Goal: Information Seeking & Learning: Learn about a topic

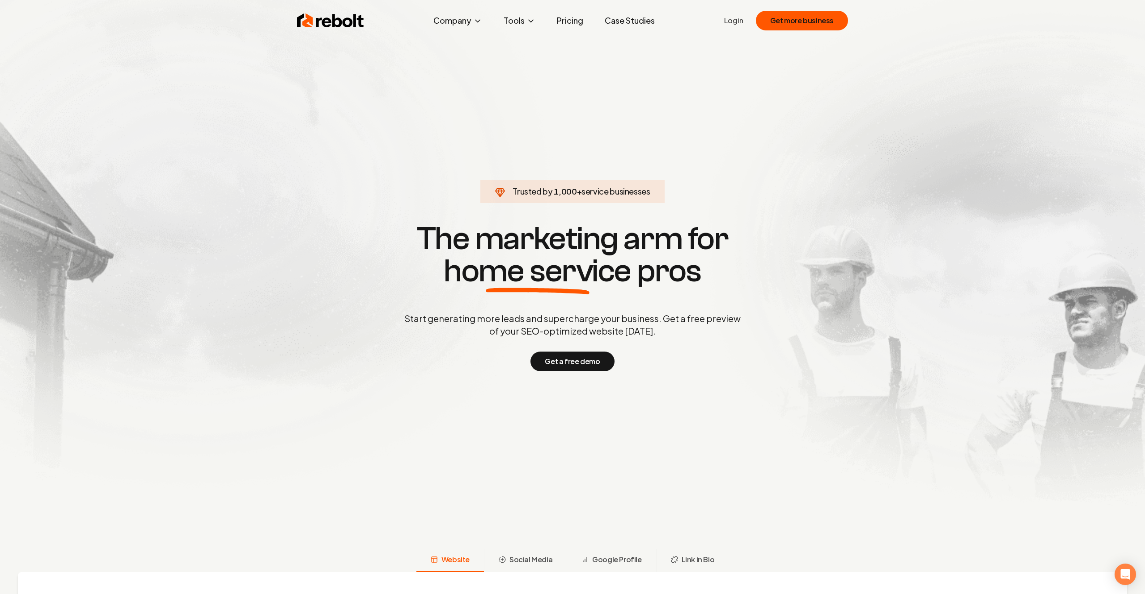
click at [573, 25] on link "Pricing" at bounding box center [570, 21] width 41 height 18
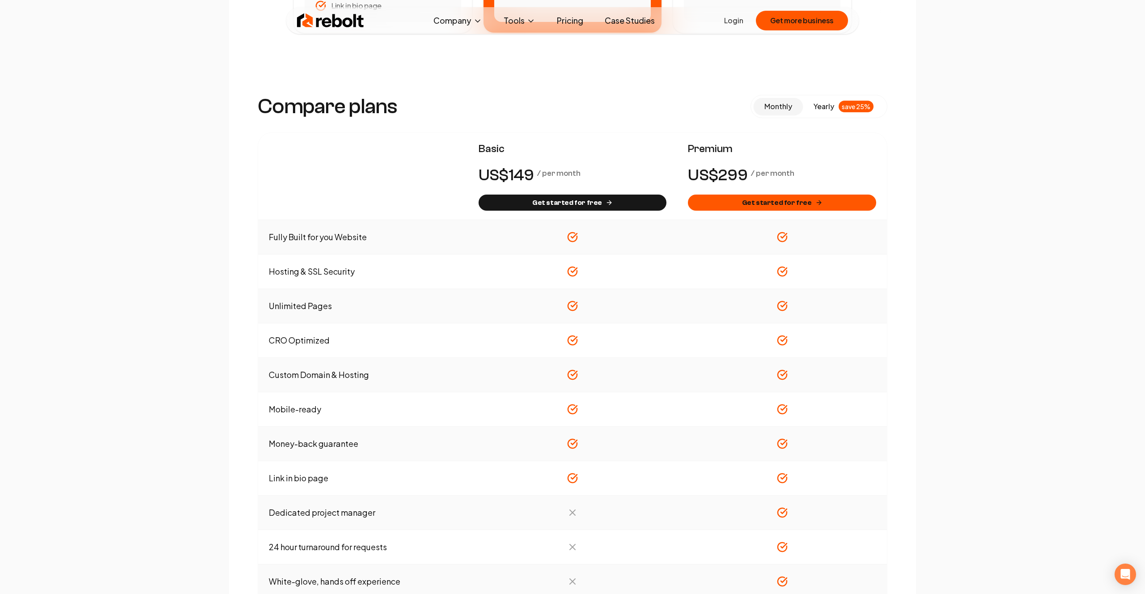
scroll to position [555, 0]
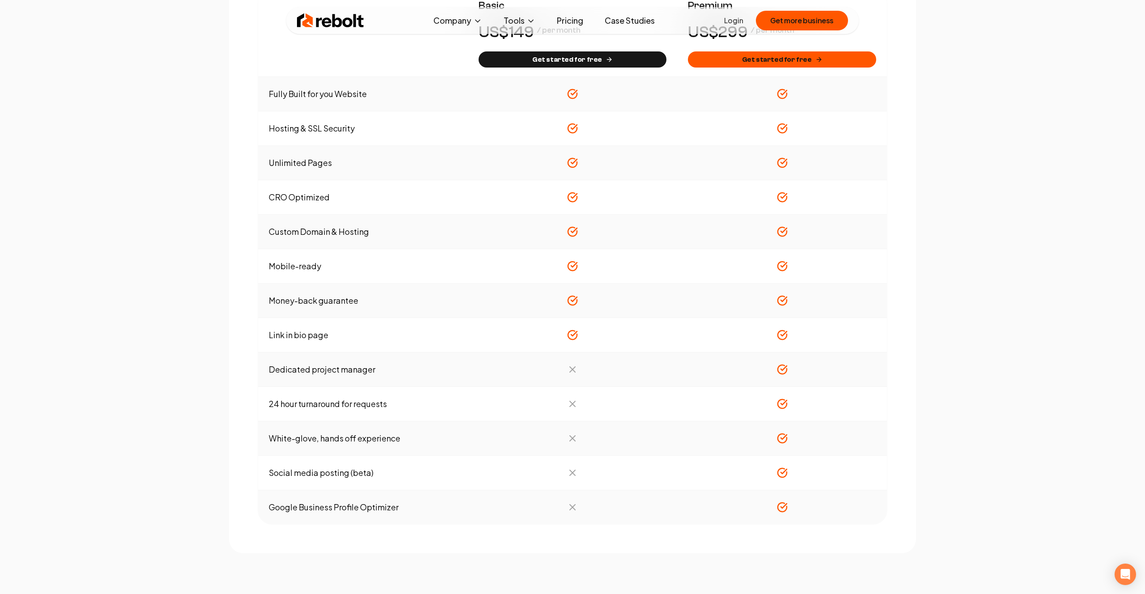
click at [340, 303] on td "Money-back guarantee" at bounding box center [363, 301] width 210 height 34
click at [360, 299] on td "Money-back guarantee" at bounding box center [363, 301] width 210 height 34
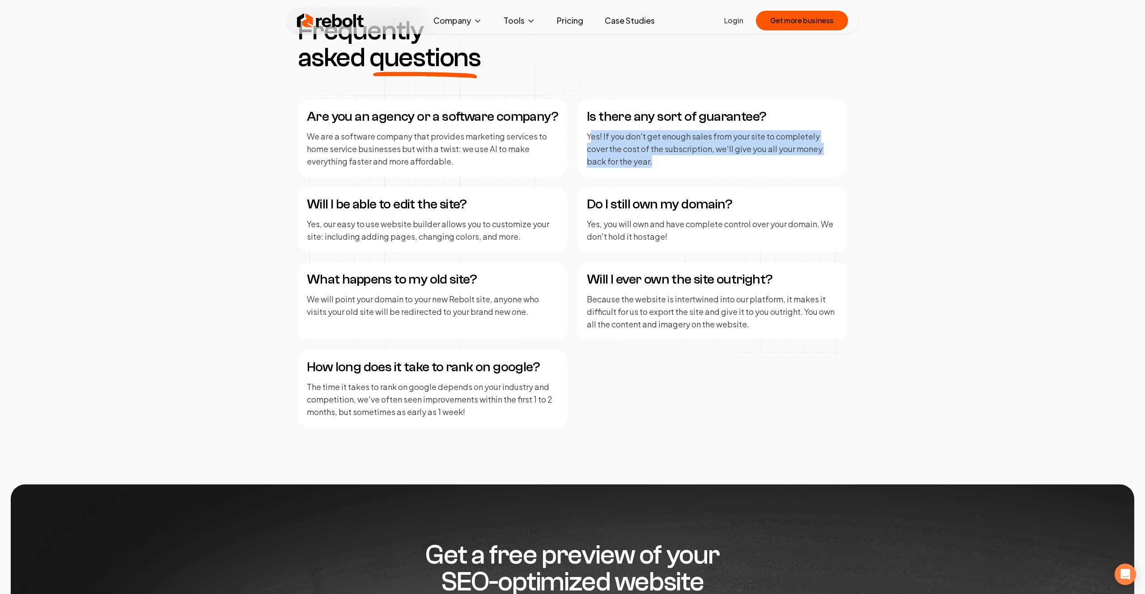
scroll to position [1135, 0]
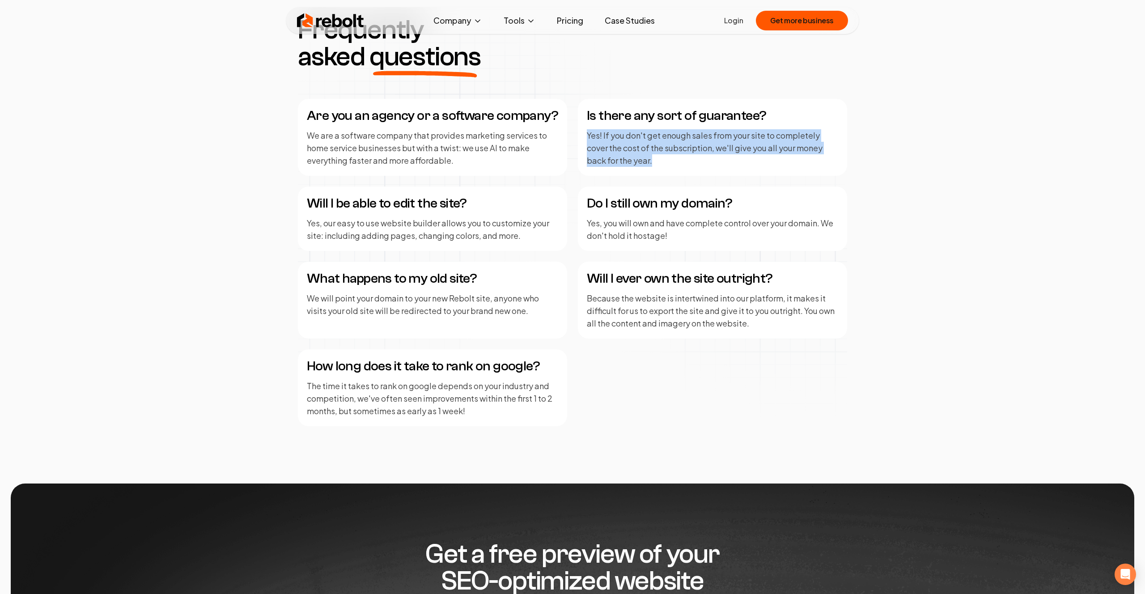
drag, startPoint x: 665, startPoint y: 162, endPoint x: 586, endPoint y: 134, distance: 83.8
click at [586, 134] on div "Is there any sort of guarantee? Yes! If you don't get enough sales from your si…" at bounding box center [712, 137] width 269 height 77
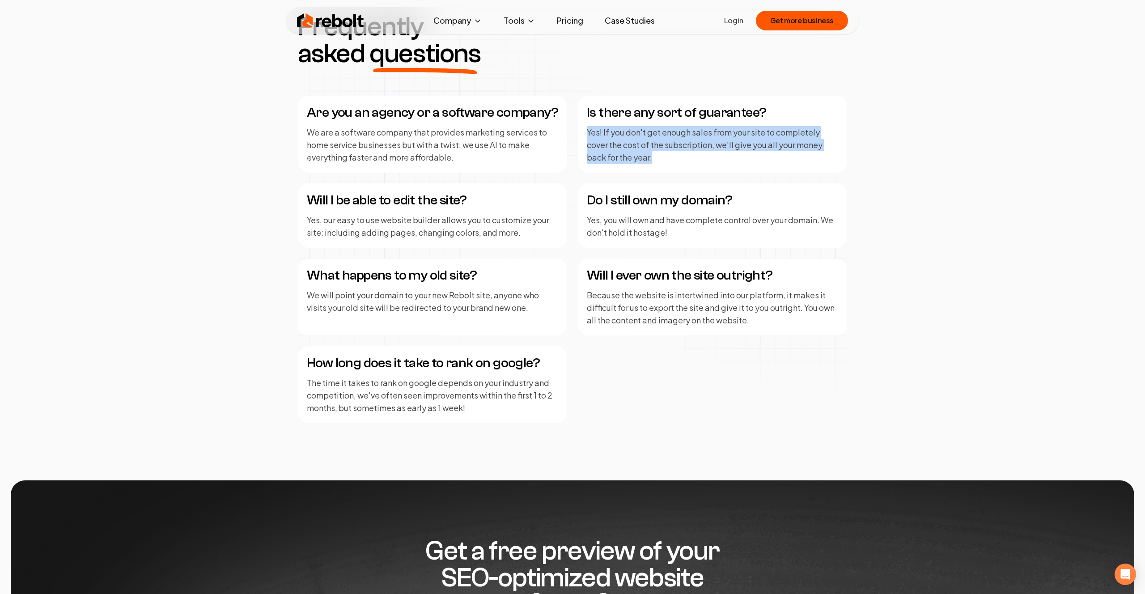
click at [668, 159] on p "Yes! If you don't get enough sales from your site to completely cover the cost …" at bounding box center [712, 145] width 251 height 38
drag, startPoint x: 669, startPoint y: 158, endPoint x: 587, endPoint y: 136, distance: 84.8
click at [587, 136] on p "Yes! If you don't get enough sales from your site to completely cover the cost …" at bounding box center [712, 145] width 251 height 38
copy p "Yes! If you don't get enough sales from your site to completely cover the cost …"
